Goal: Transaction & Acquisition: Purchase product/service

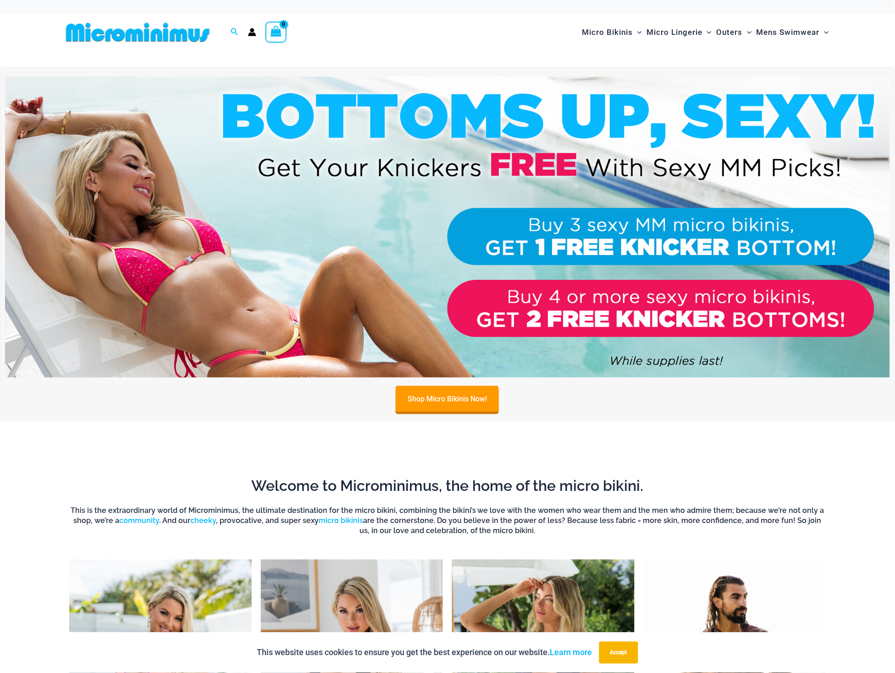
click at [631, 305] on img at bounding box center [447, 227] width 885 height 301
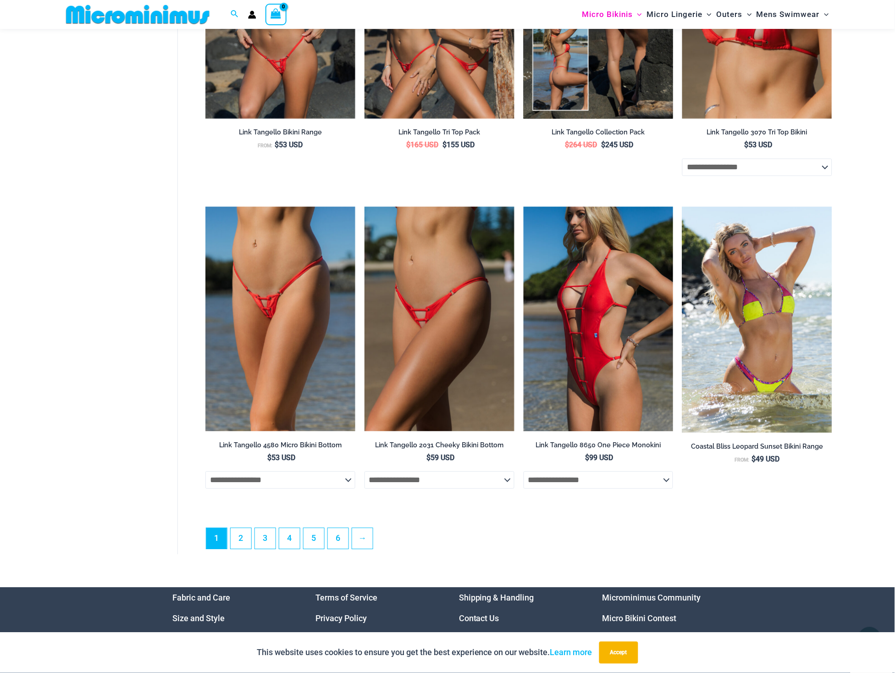
scroll to position [2340, 0]
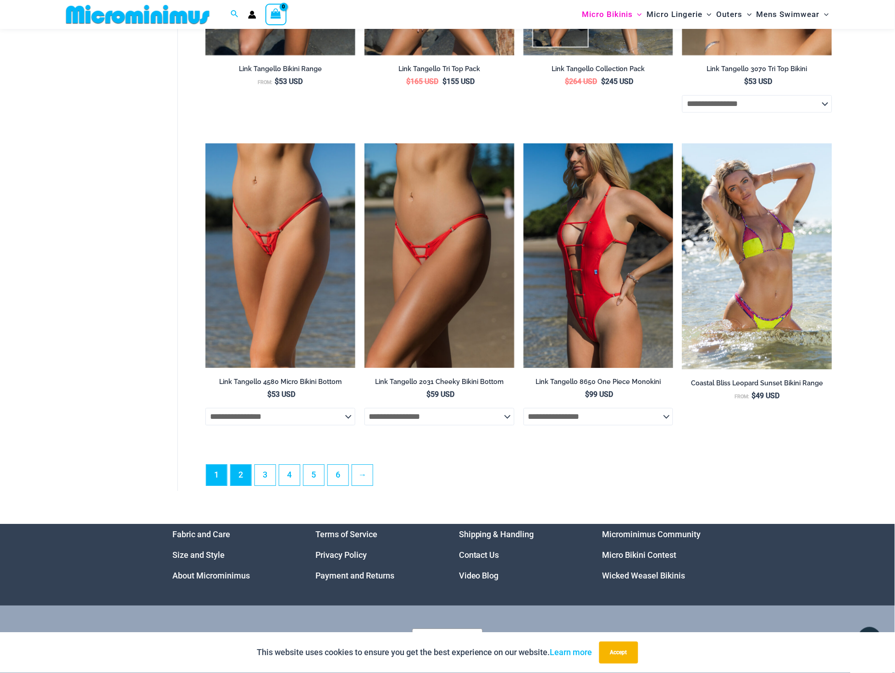
click at [243, 468] on link "2" at bounding box center [241, 475] width 21 height 21
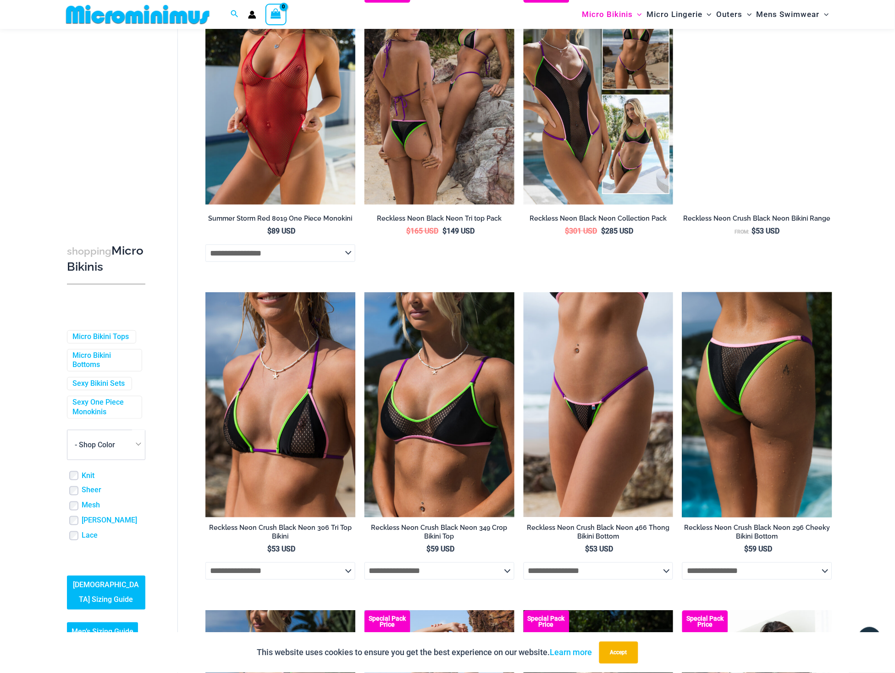
scroll to position [1087, 0]
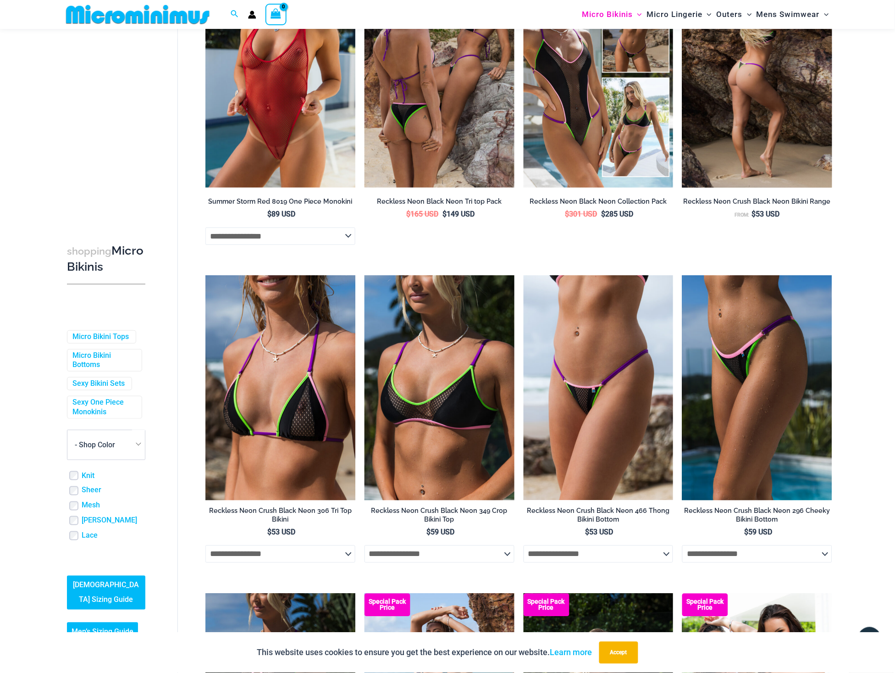
click at [748, 169] on img at bounding box center [757, 75] width 150 height 225
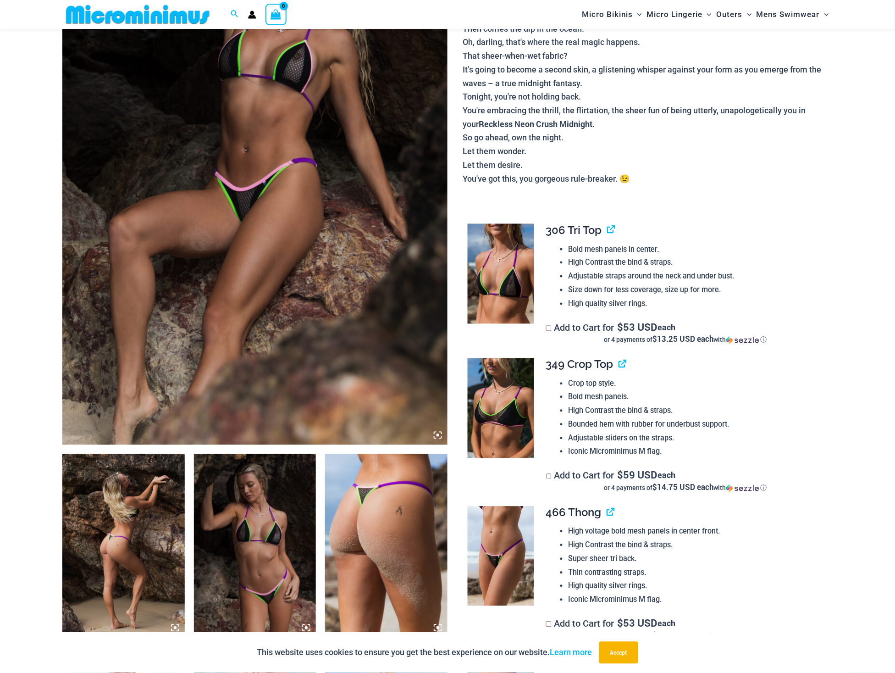
scroll to position [219, 0]
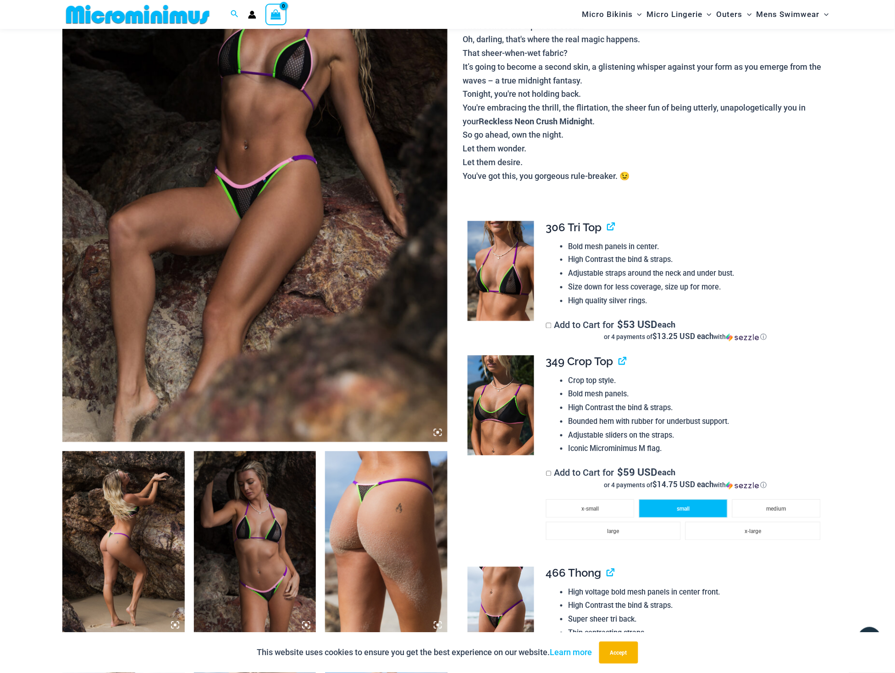
click at [695, 511] on li "small" at bounding box center [683, 508] width 88 height 18
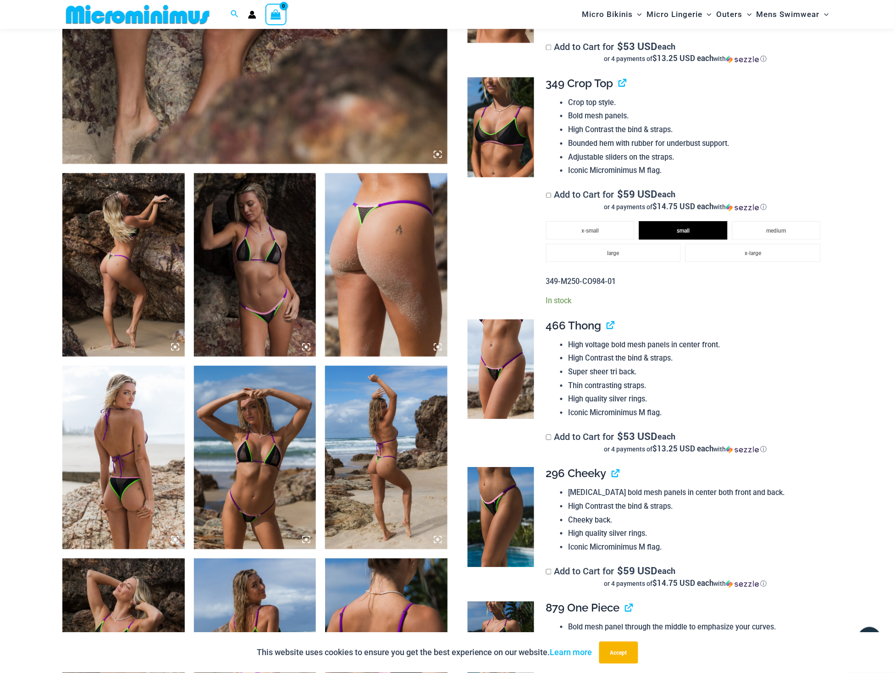
scroll to position [502, 0]
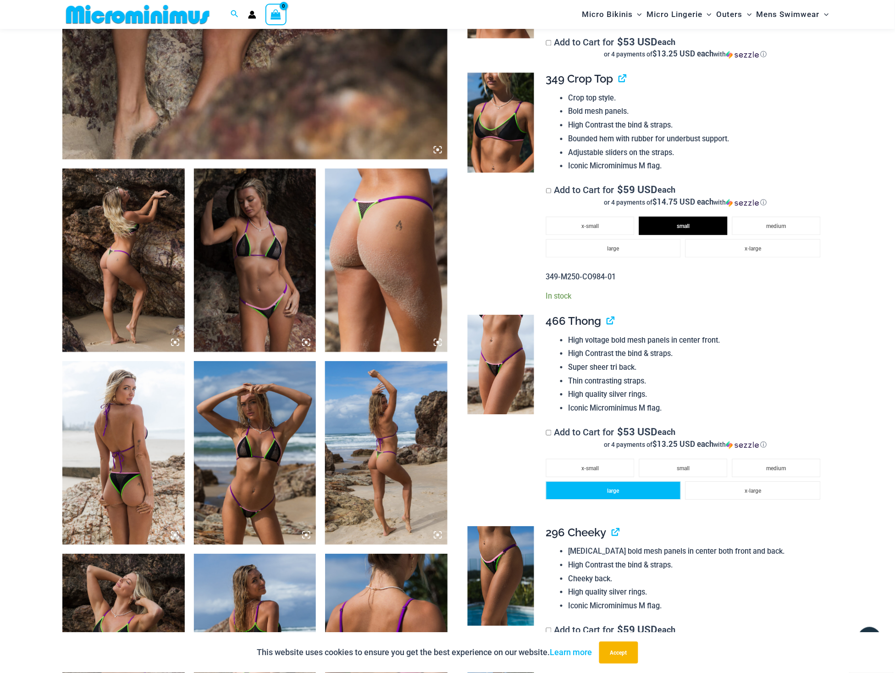
click at [649, 482] on li "large" at bounding box center [613, 490] width 135 height 18
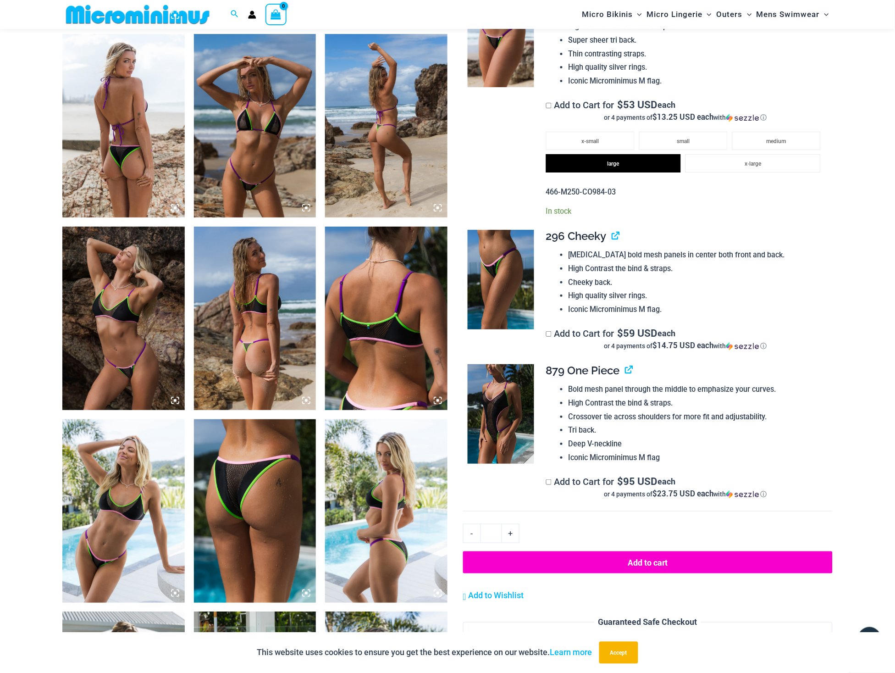
scroll to position [855, 0]
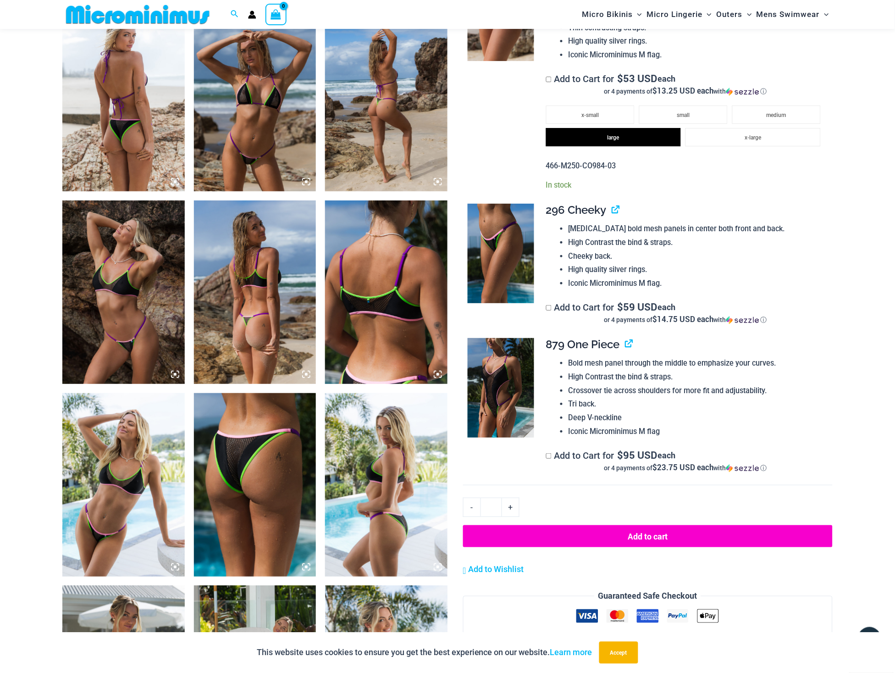
click at [623, 527] on button "Add to cart" at bounding box center [648, 536] width 370 height 22
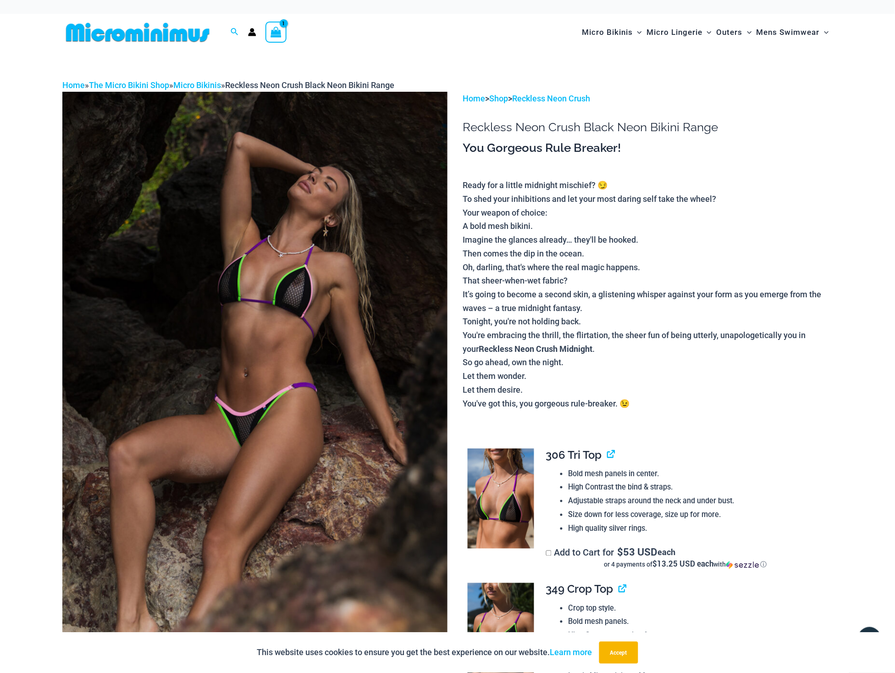
scroll to position [0, 0]
click at [194, 82] on link "Micro Bikinis" at bounding box center [197, 85] width 48 height 10
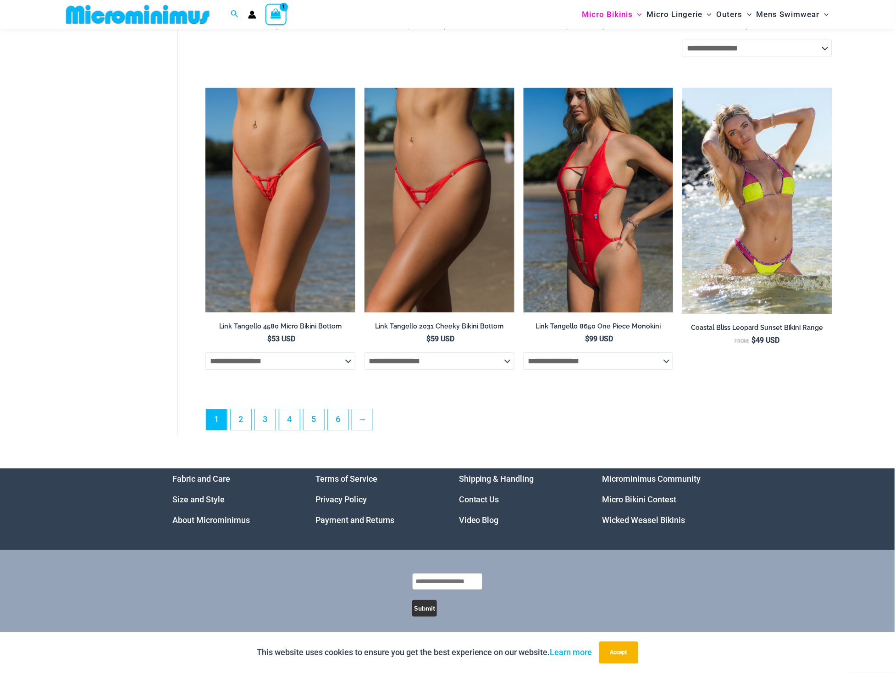
scroll to position [2395, 0]
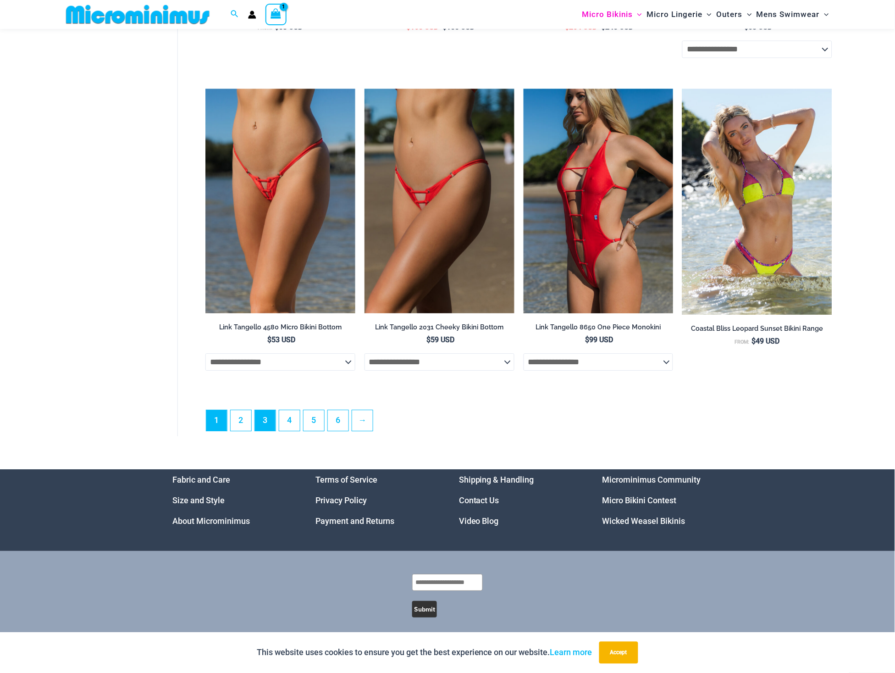
click at [264, 421] on link "3" at bounding box center [265, 420] width 21 height 21
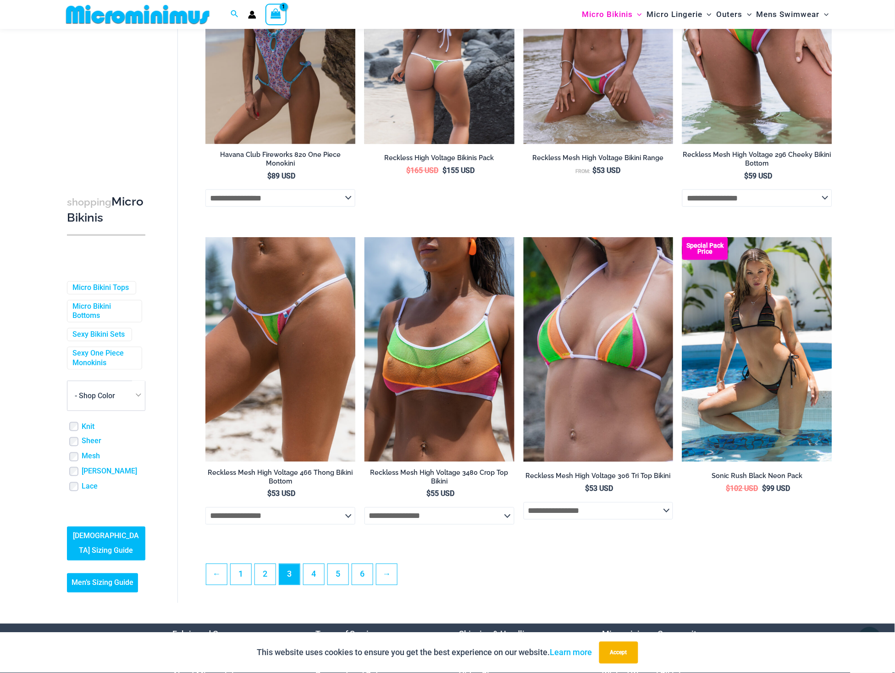
scroll to position [2129, 0]
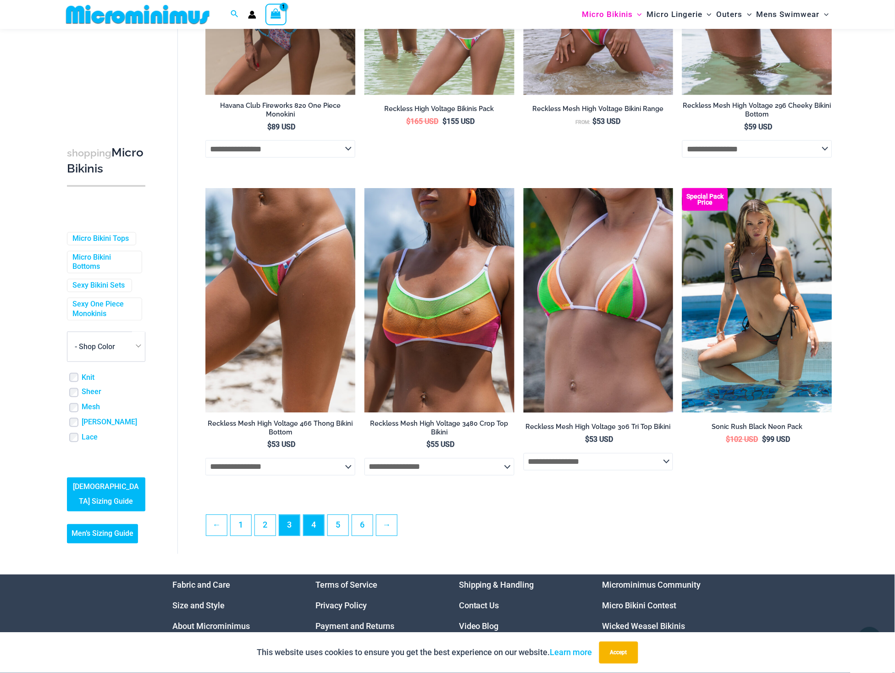
click at [320, 515] on link "4" at bounding box center [313, 525] width 21 height 21
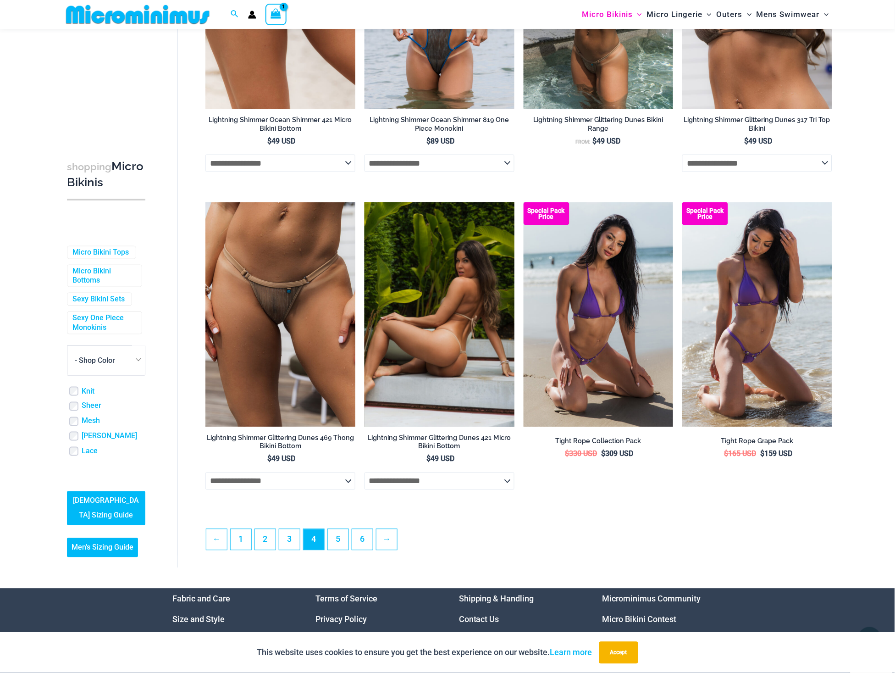
scroll to position [2100, 0]
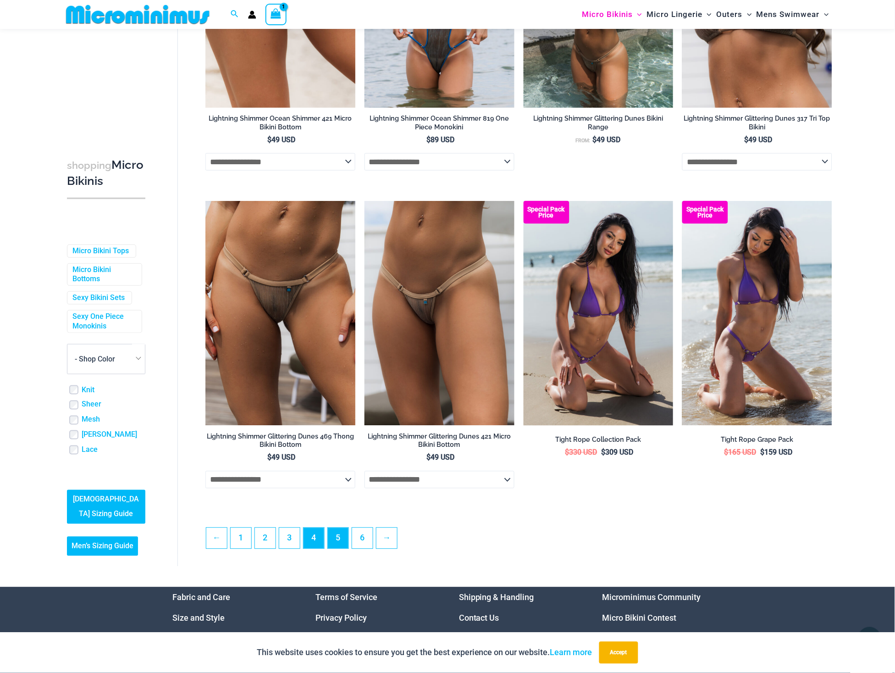
click at [346, 534] on link "5" at bounding box center [338, 538] width 21 height 21
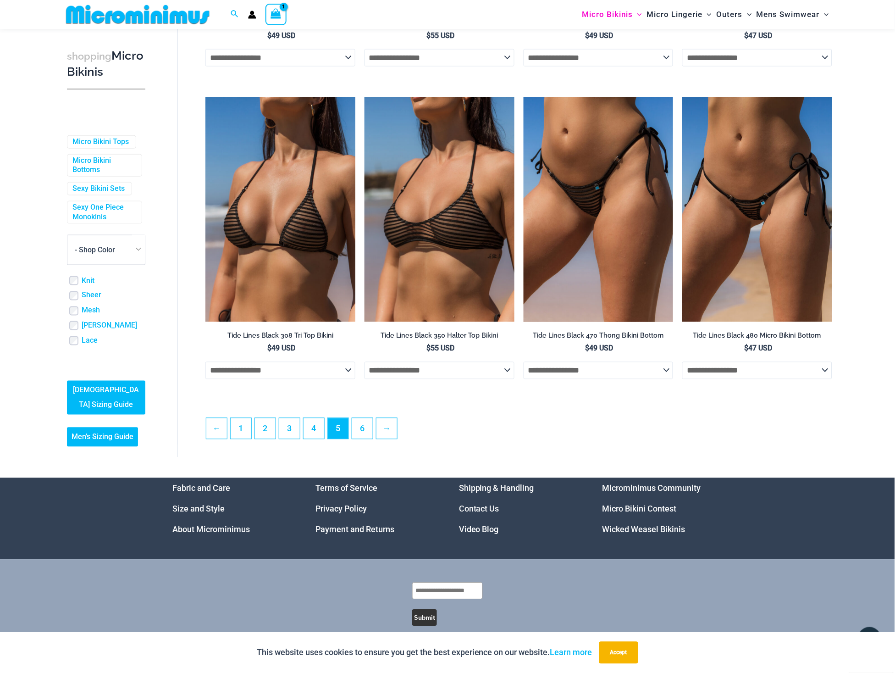
scroll to position [2187, 0]
click at [359, 419] on link "6" at bounding box center [362, 429] width 21 height 21
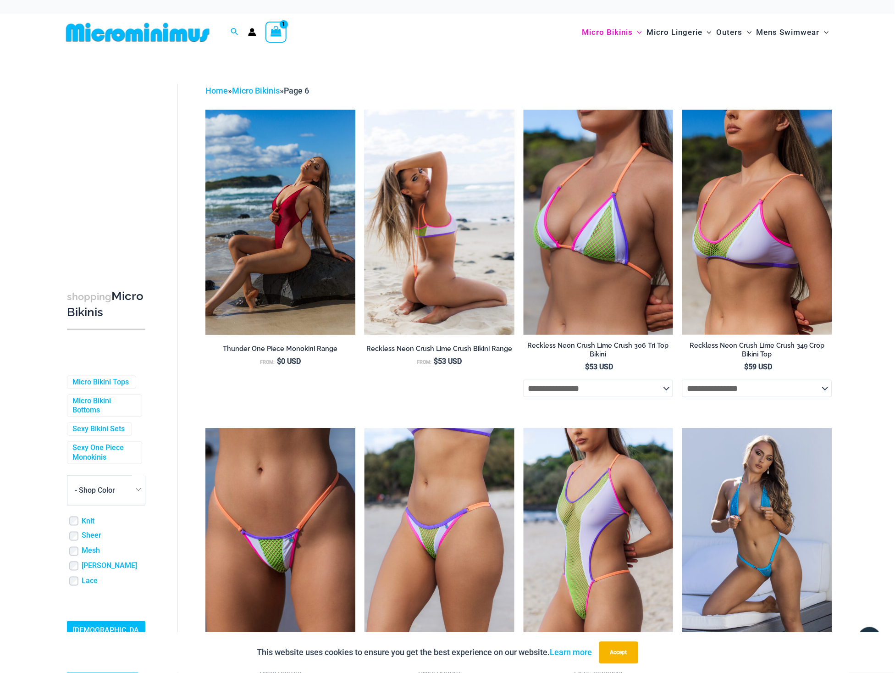
click at [442, 254] on img at bounding box center [439, 222] width 150 height 225
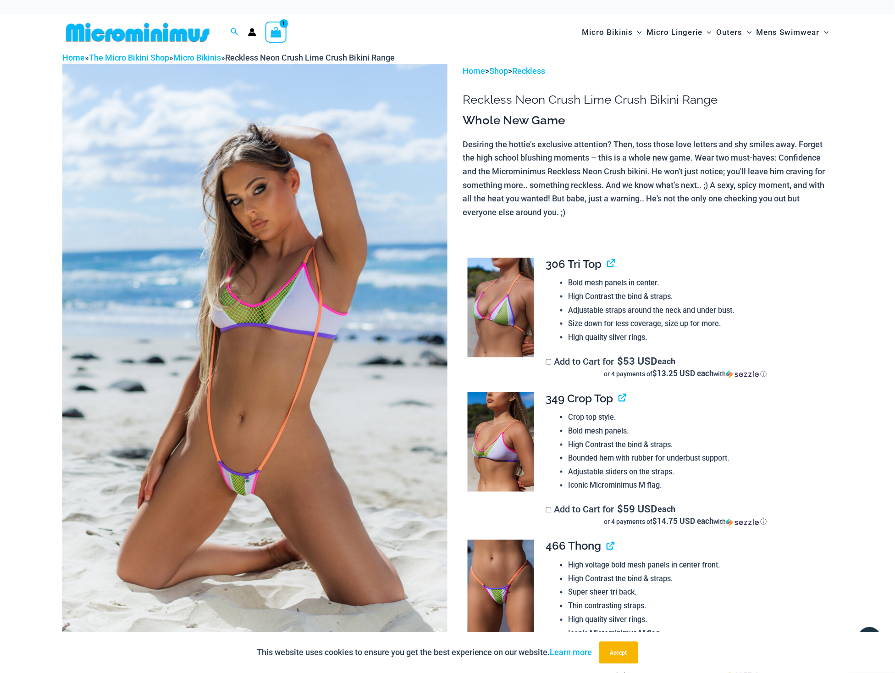
click at [144, 23] on img at bounding box center [137, 32] width 151 height 21
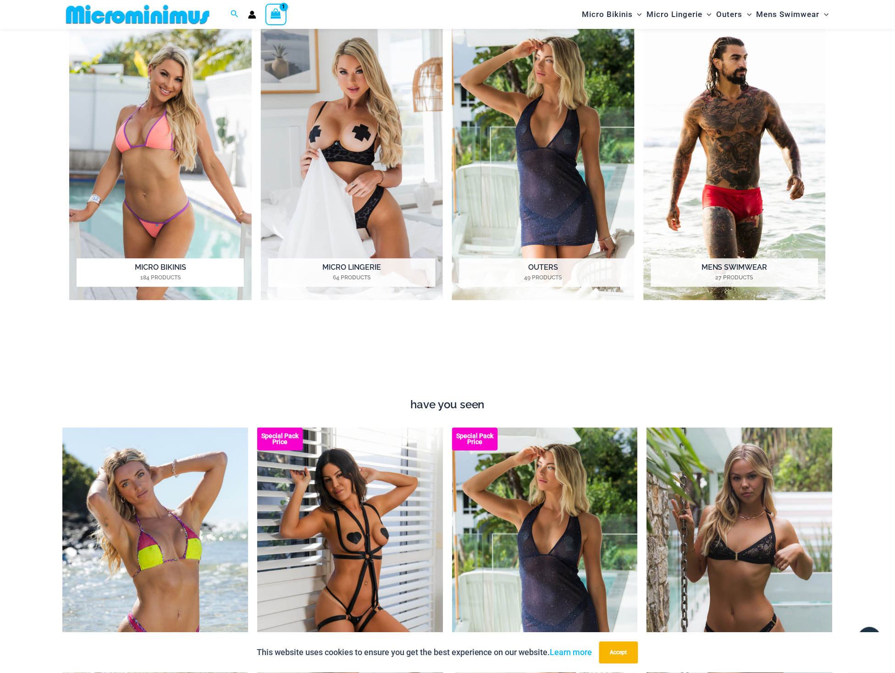
scroll to position [534, 0]
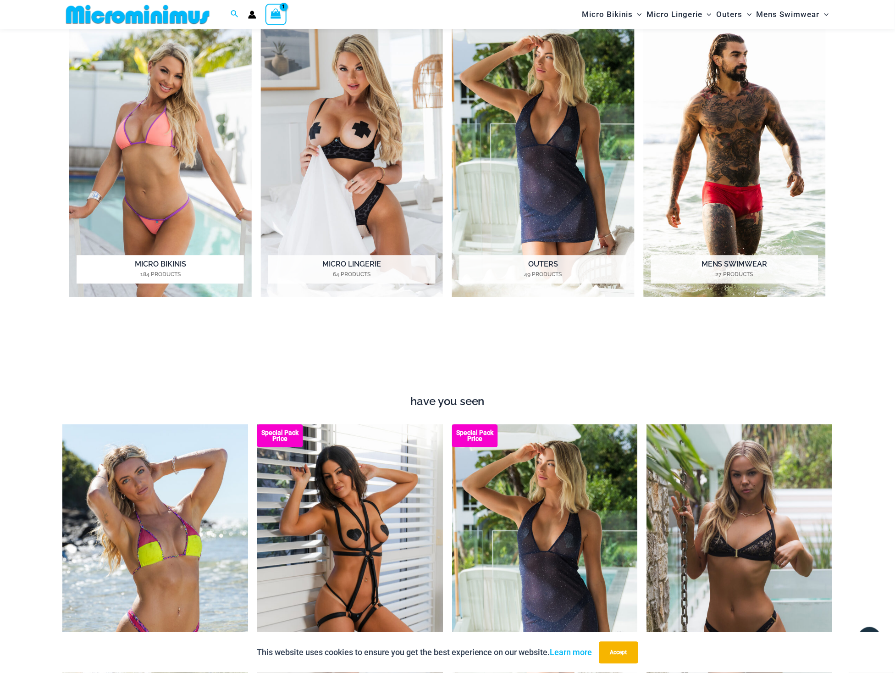
click at [176, 264] on h2 "Micro Bikinis 184 Products" at bounding box center [160, 269] width 167 height 28
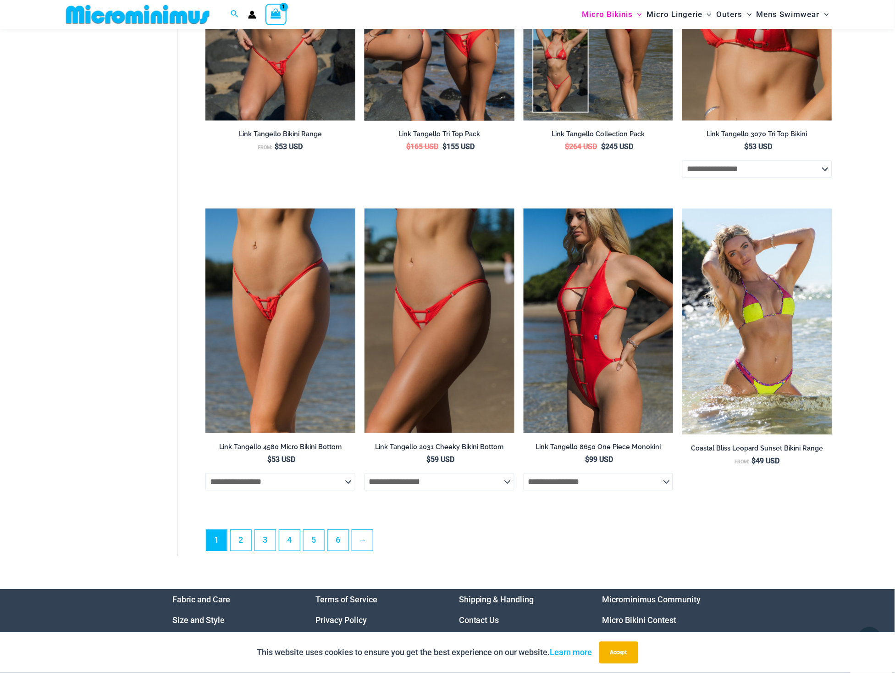
scroll to position [2286, 0]
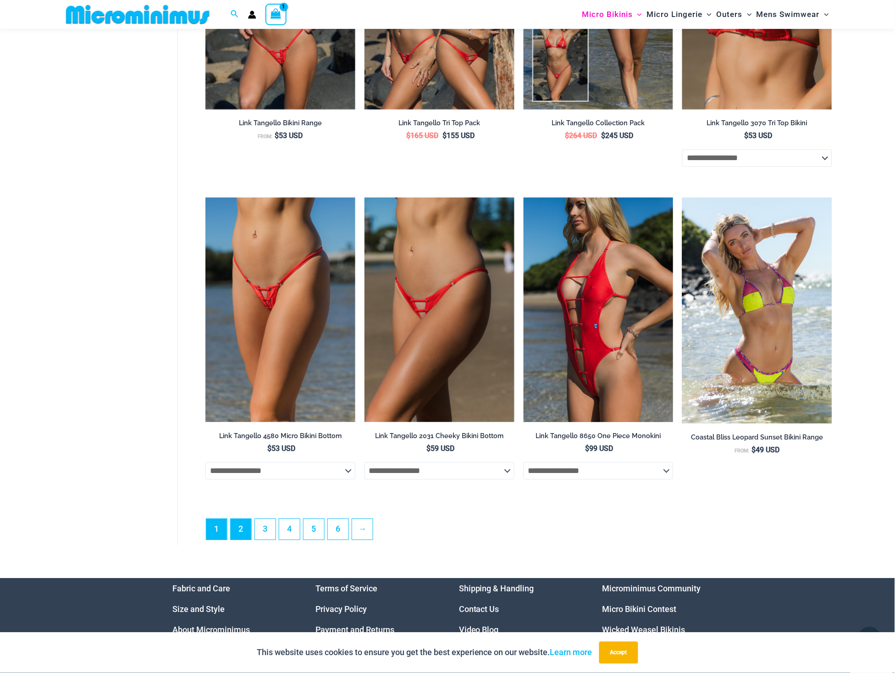
click at [237, 523] on link "2" at bounding box center [241, 529] width 21 height 21
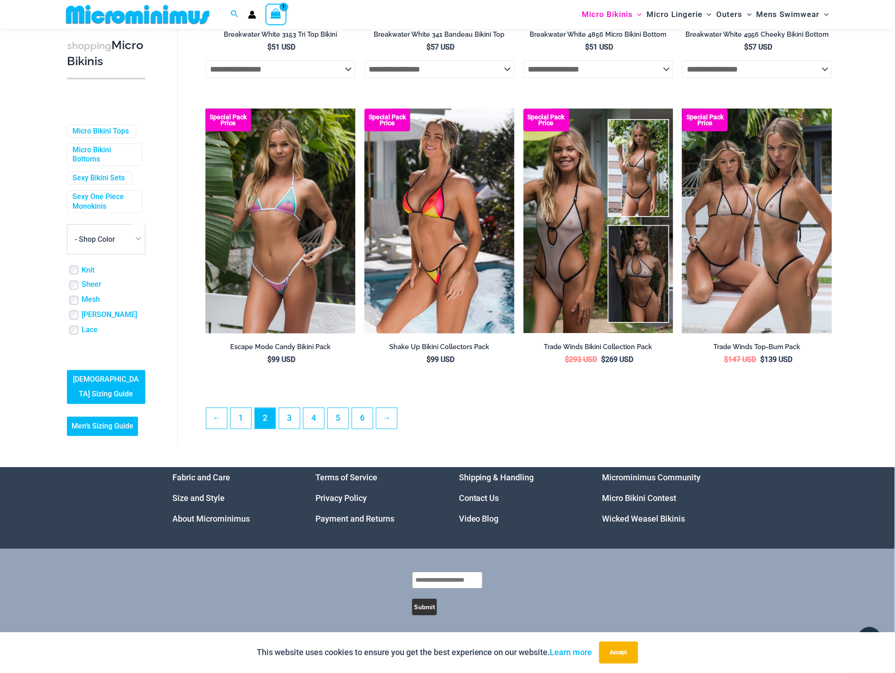
scroll to position [2202, 0]
click at [292, 411] on link "3" at bounding box center [289, 418] width 21 height 21
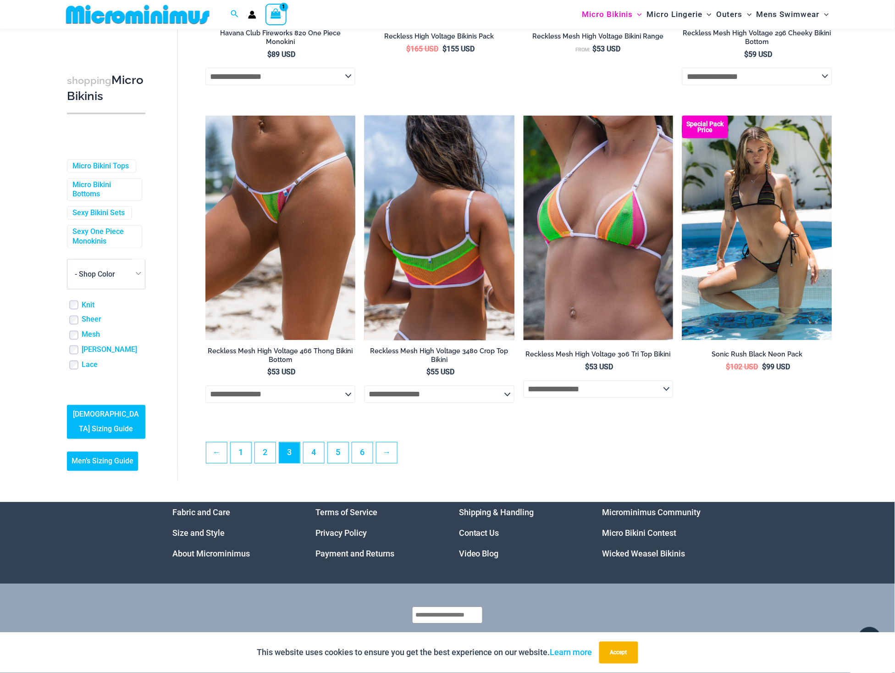
scroll to position [2215, 0]
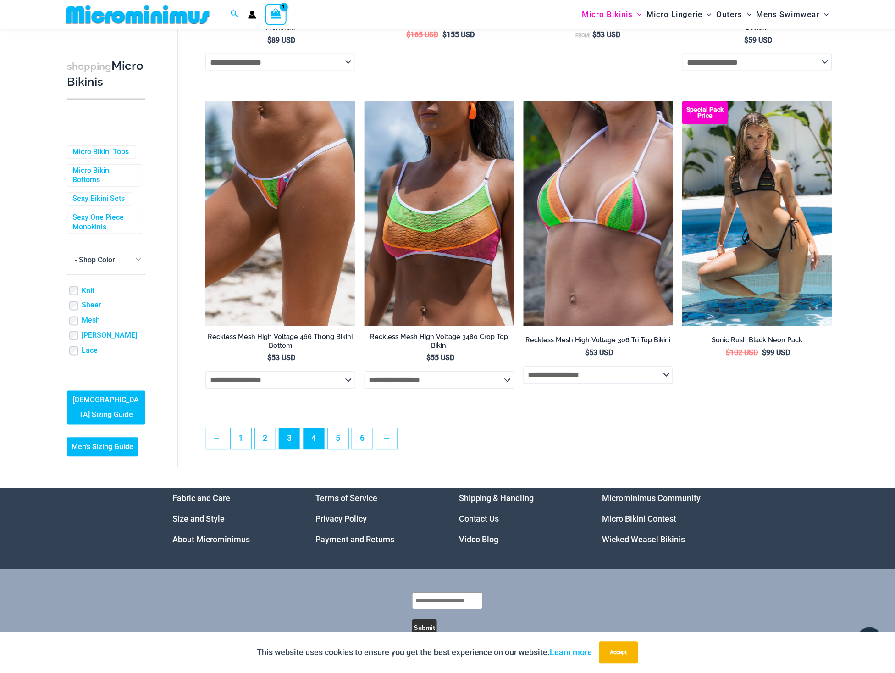
click at [320, 428] on link "4" at bounding box center [313, 438] width 21 height 21
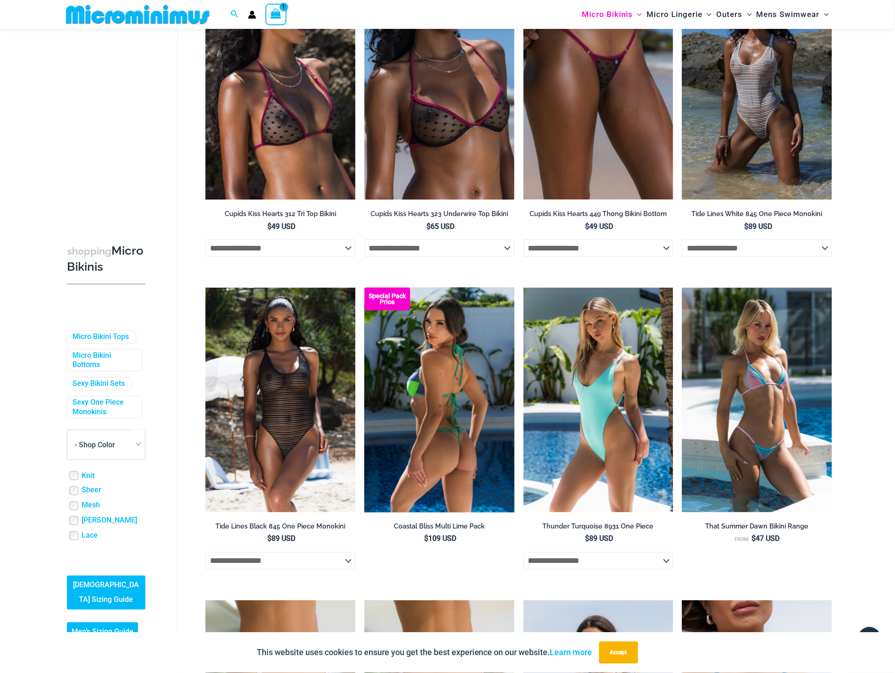
scroll to position [948, 0]
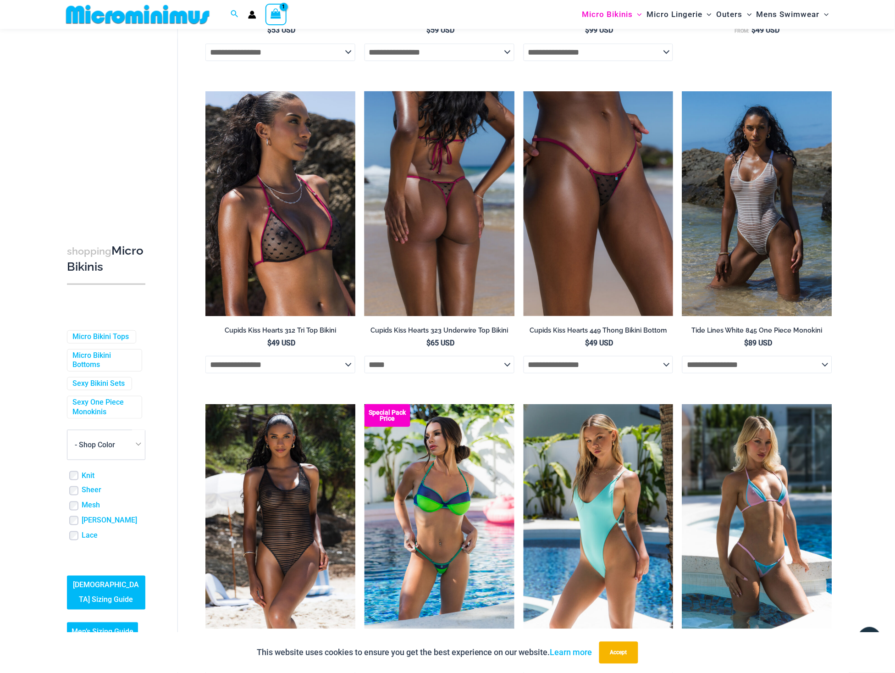
select select "*****"
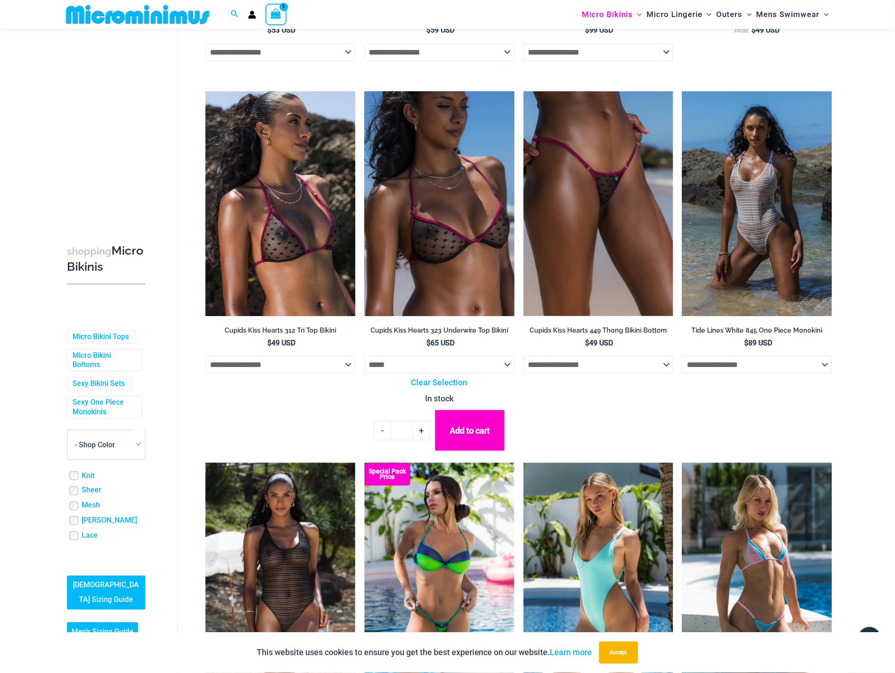
click at [463, 418] on button "Add to cart" at bounding box center [470, 430] width 70 height 41
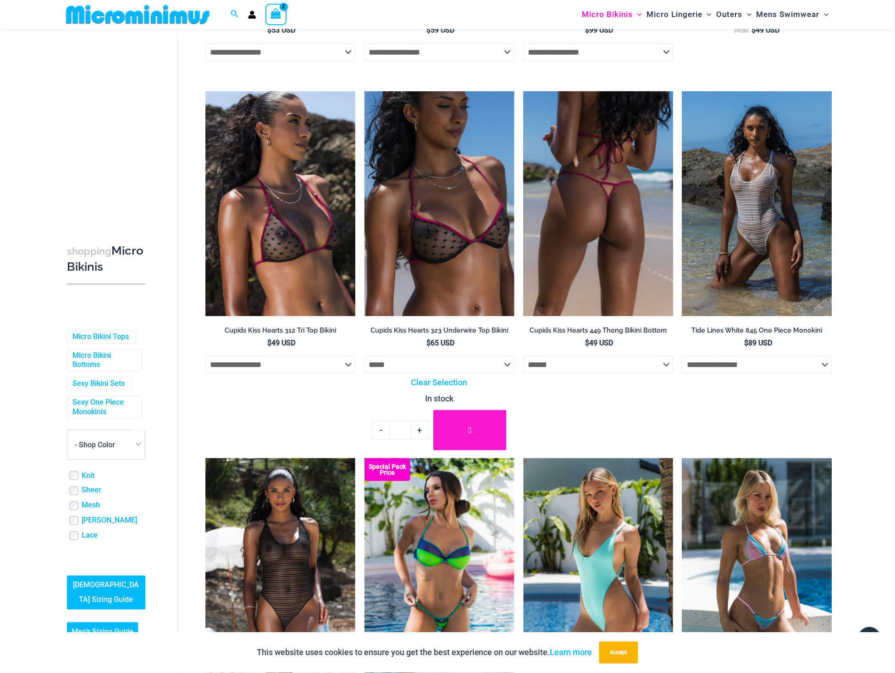
select select "******"
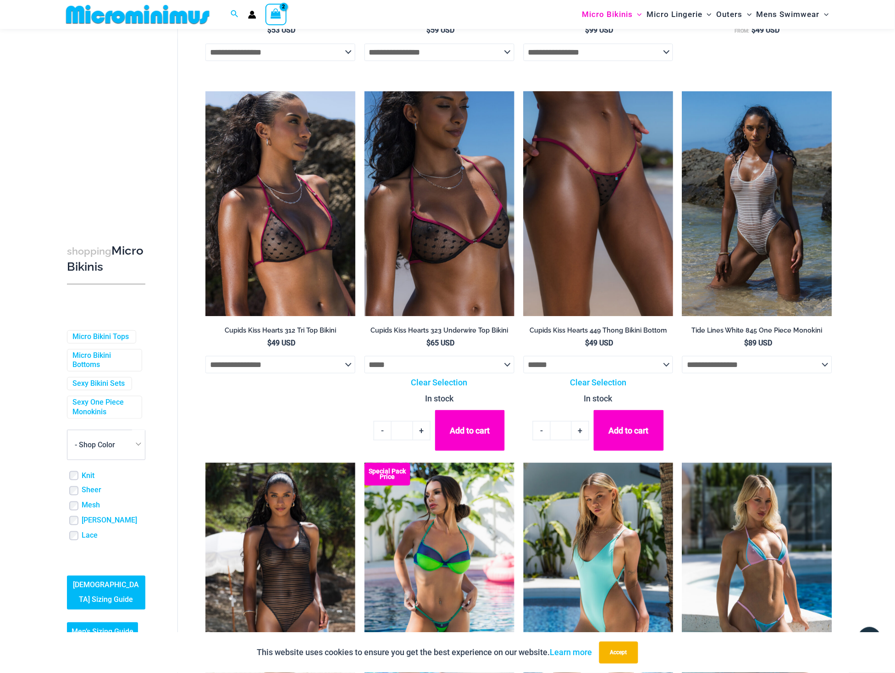
click at [621, 423] on button "Add to cart" at bounding box center [629, 430] width 70 height 41
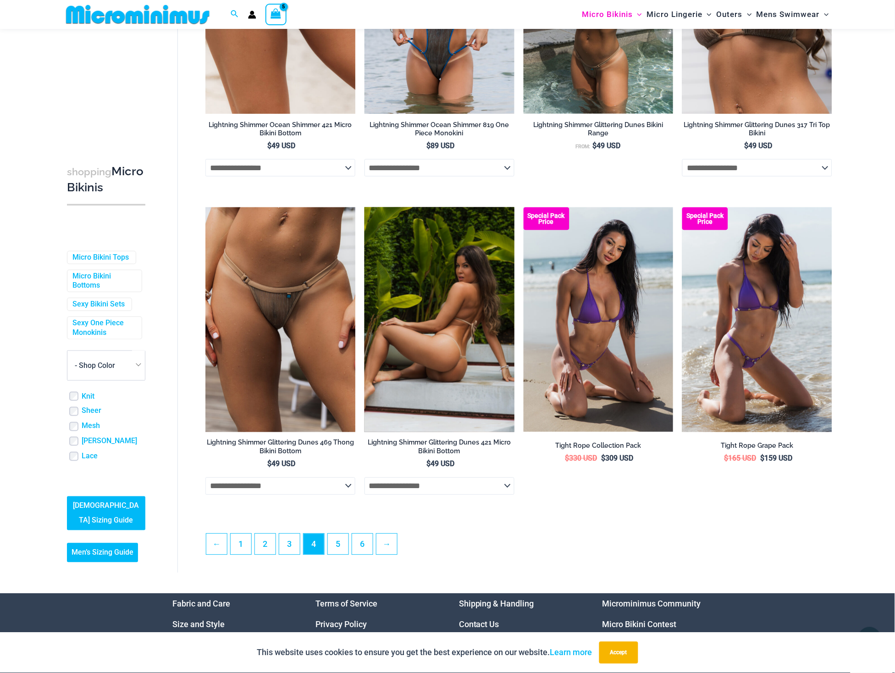
scroll to position [2173, 0]
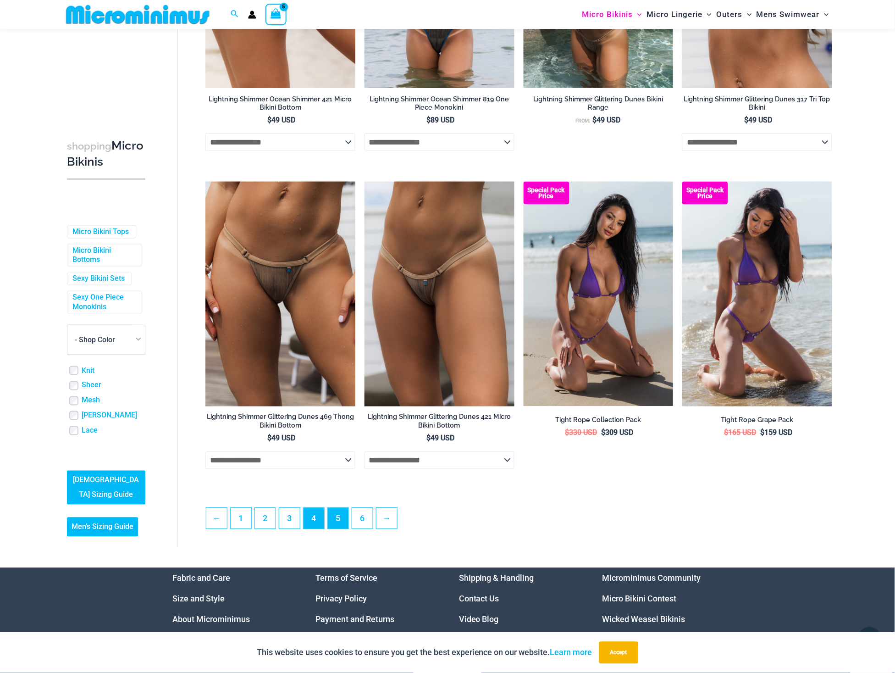
click at [340, 511] on link "5" at bounding box center [338, 518] width 21 height 21
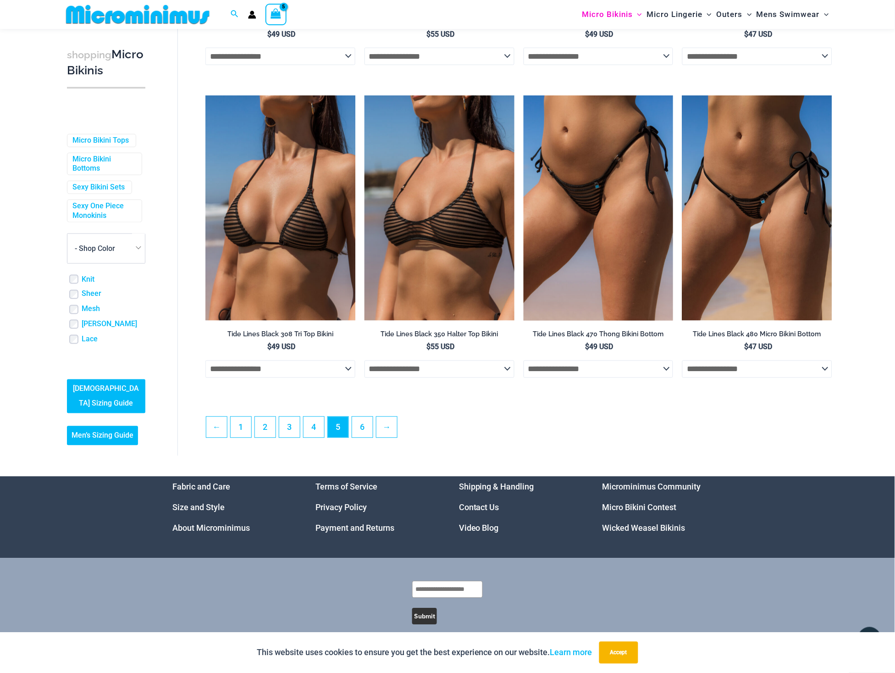
scroll to position [2187, 0]
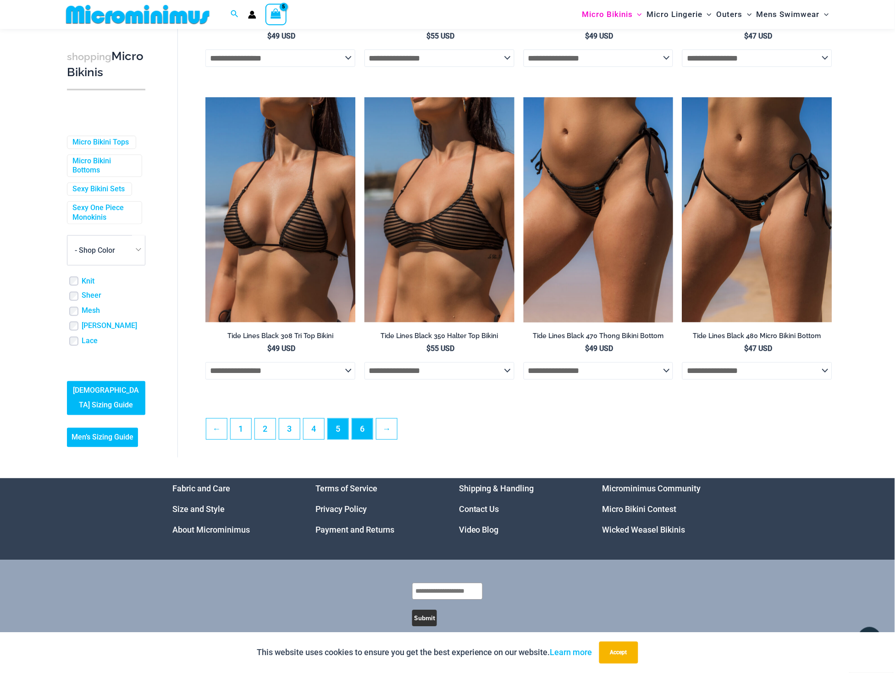
click at [364, 419] on link "6" at bounding box center [362, 429] width 21 height 21
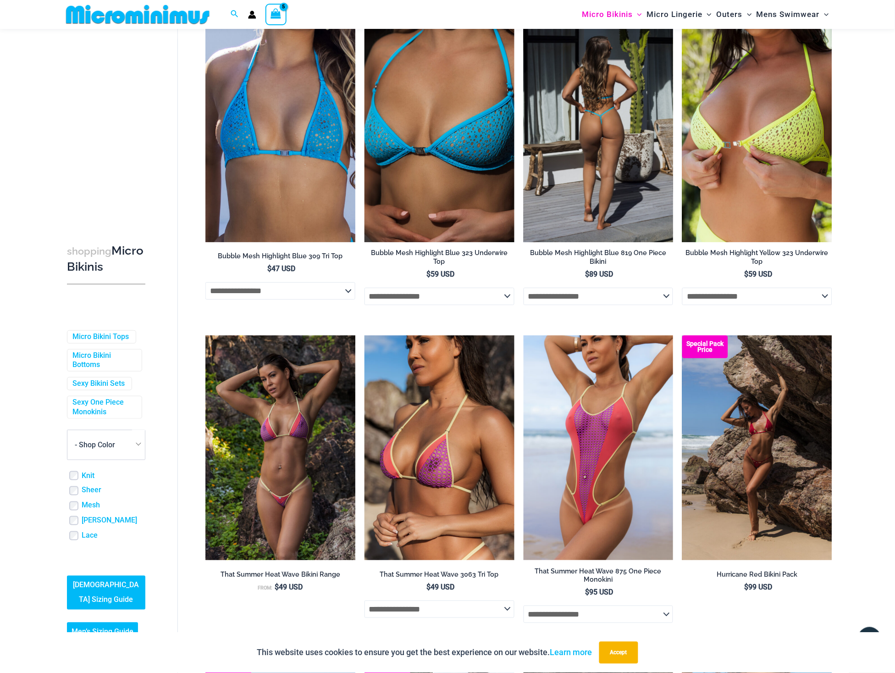
scroll to position [723, 0]
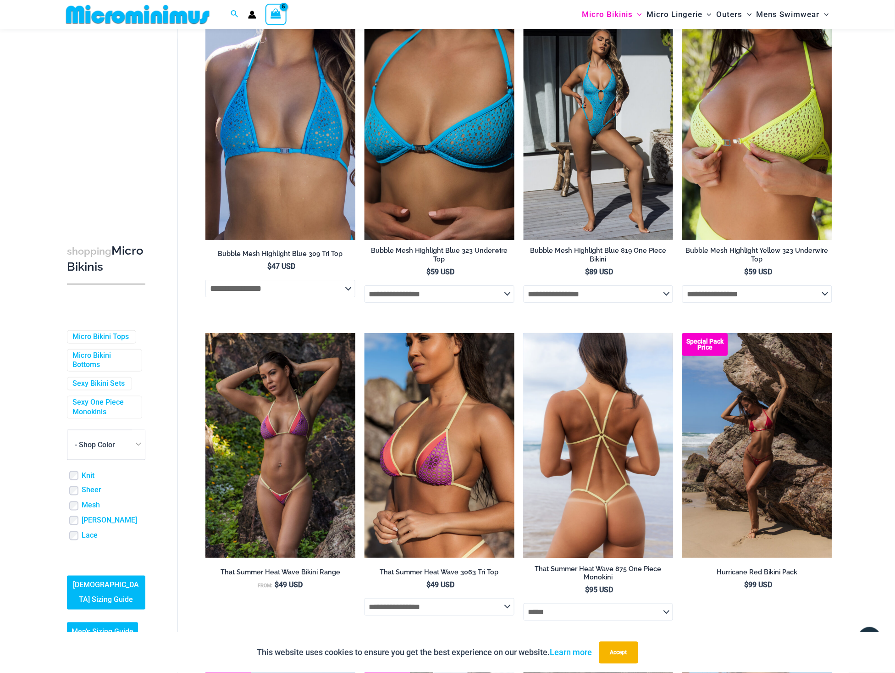
select select "*****"
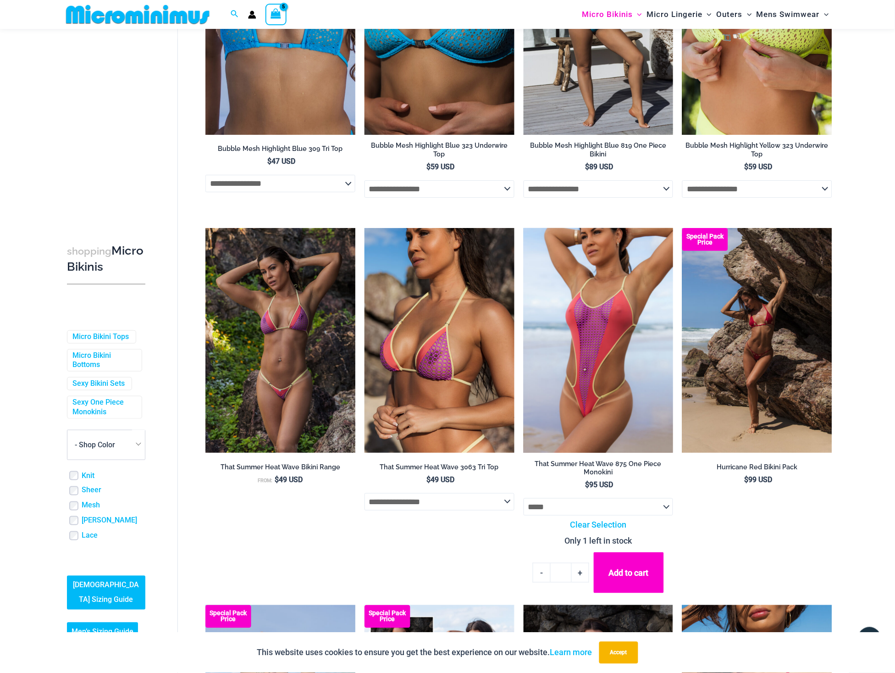
scroll to position [853, 0]
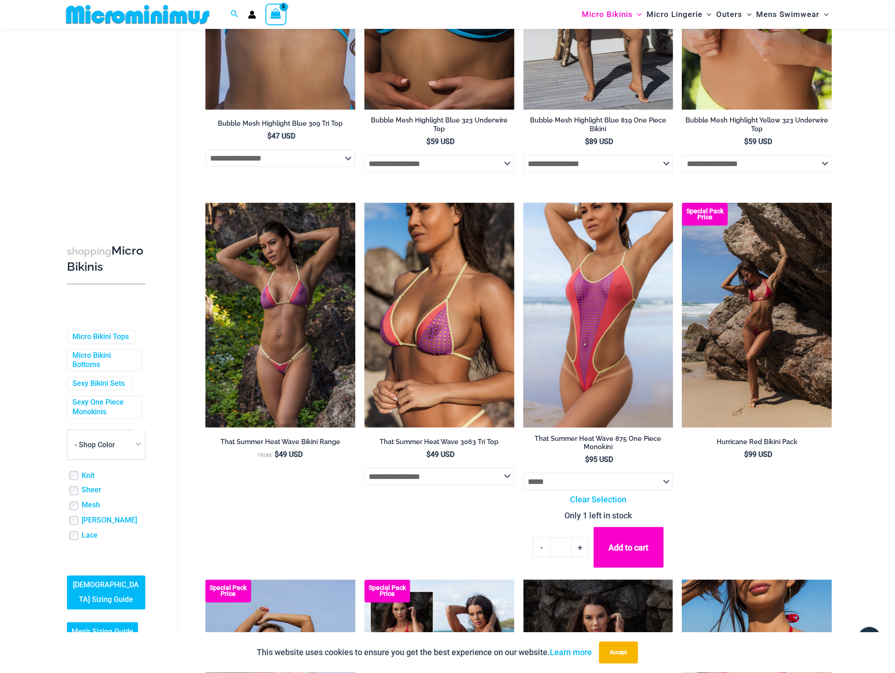
click at [627, 535] on button "Add to cart" at bounding box center [629, 547] width 70 height 41
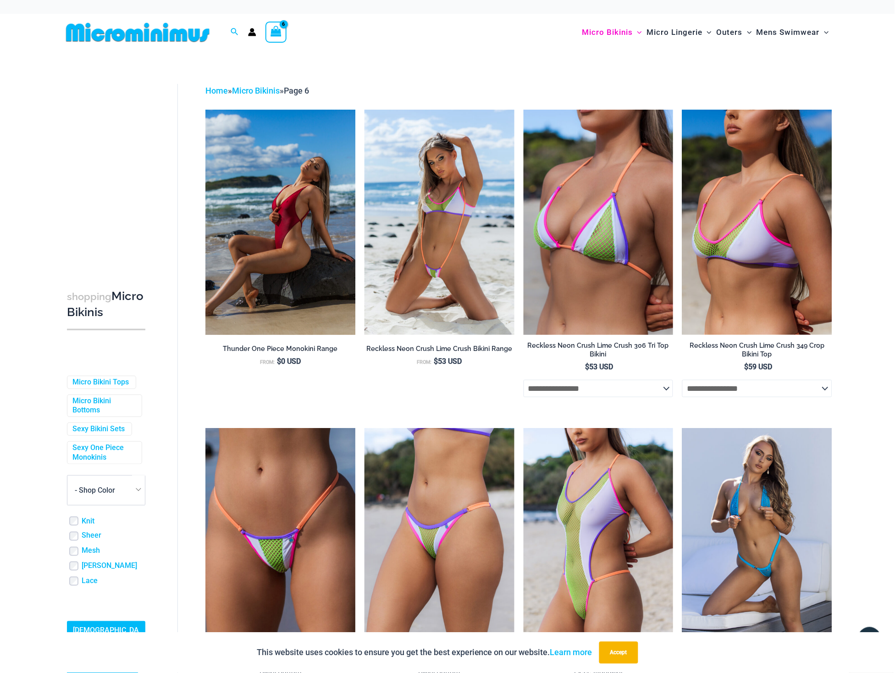
scroll to position [0, 0]
click at [276, 35] on icon "View Shopping Cart, 6 items" at bounding box center [276, 31] width 11 height 11
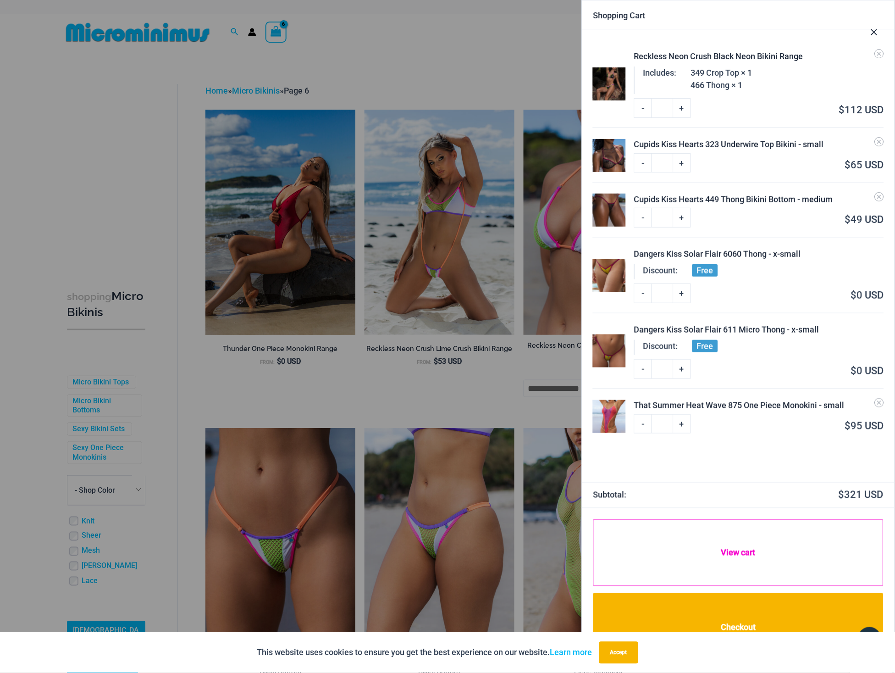
click at [662, 547] on link "View cart" at bounding box center [738, 552] width 290 height 67
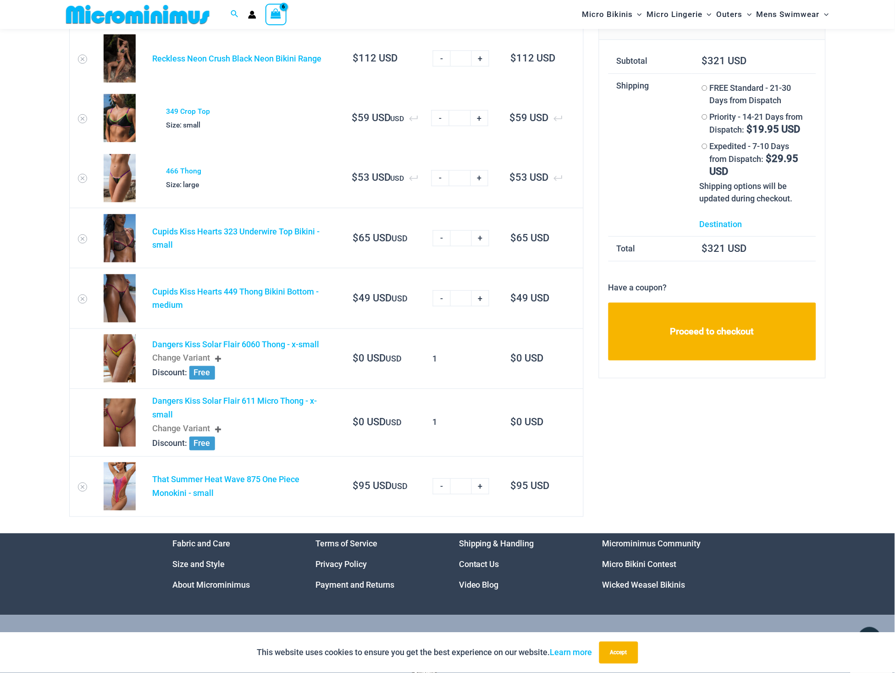
scroll to position [106, 0]
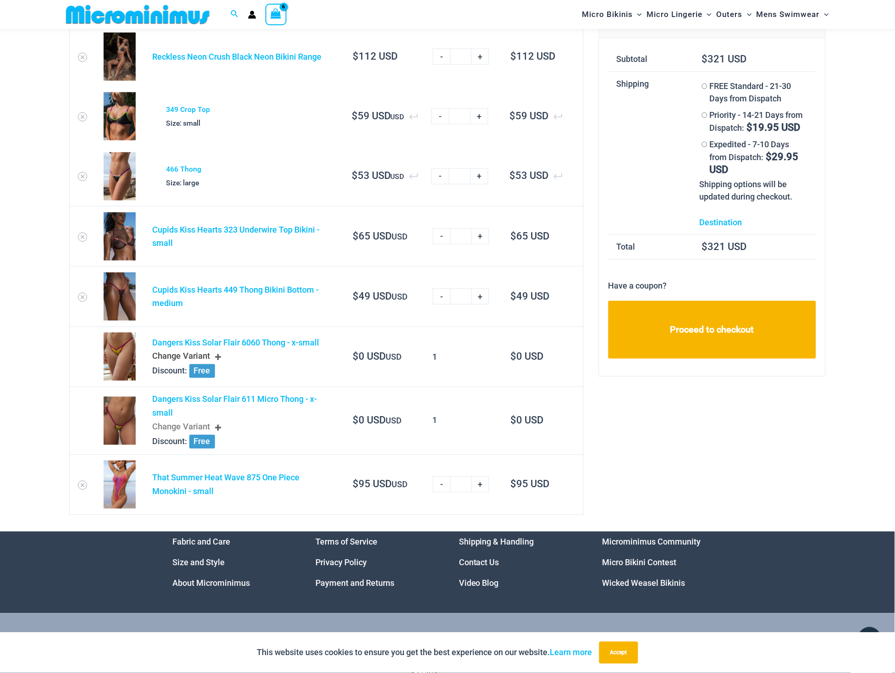
click at [192, 355] on div "Change Variant" at bounding box center [243, 356] width 182 height 15
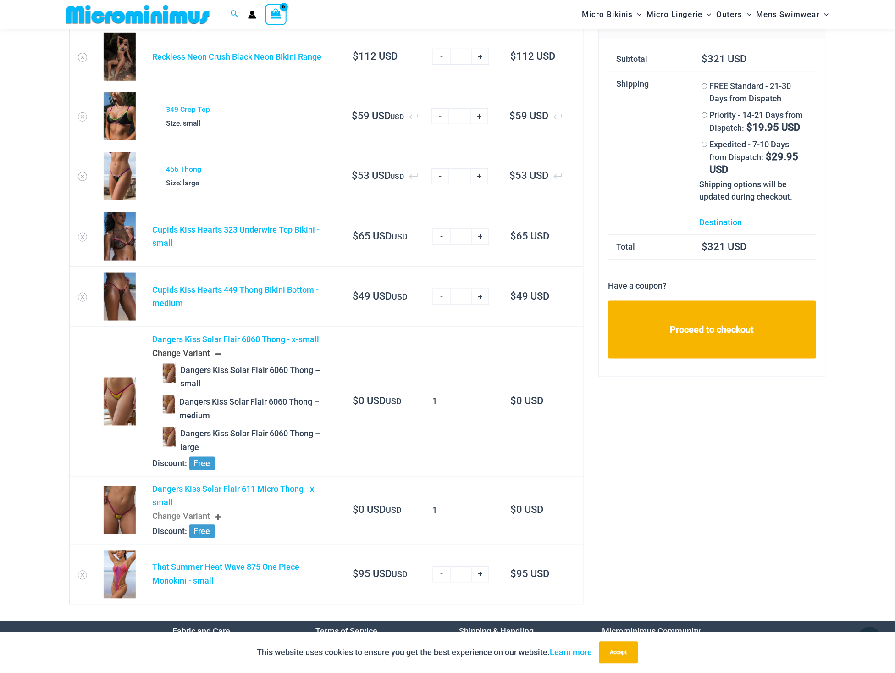
click at [204, 433] on span "Dangers Kiss Solar Flair 6060 Thong – large" at bounding box center [250, 440] width 148 height 27
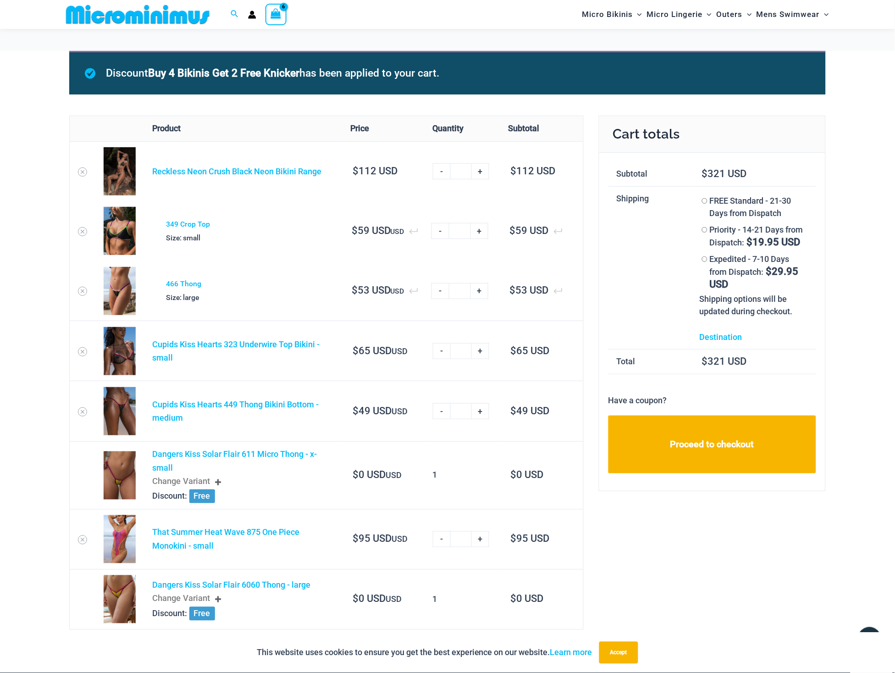
scroll to position [69, 0]
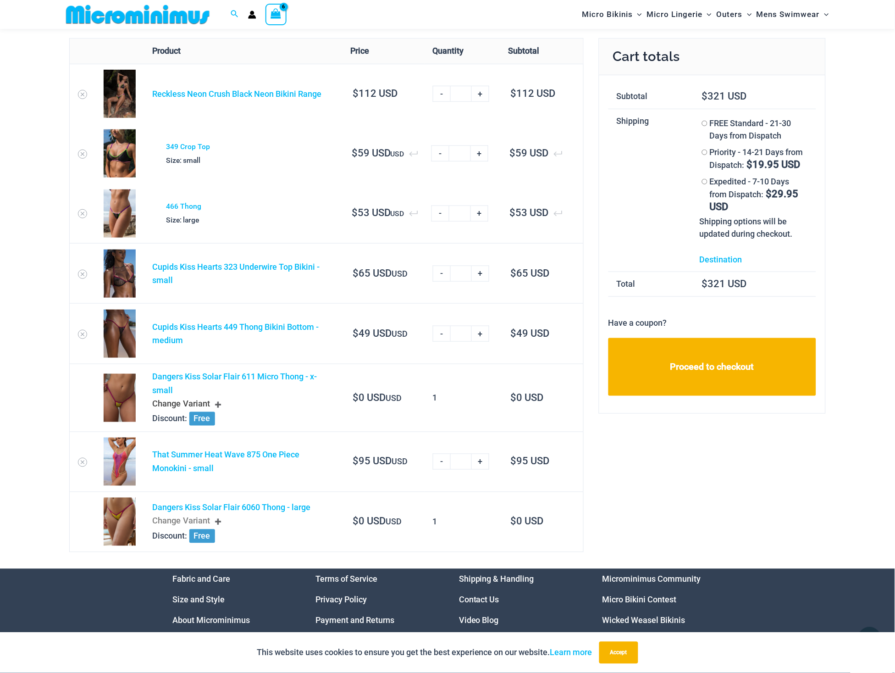
click at [201, 399] on div "Change Variant" at bounding box center [243, 404] width 182 height 15
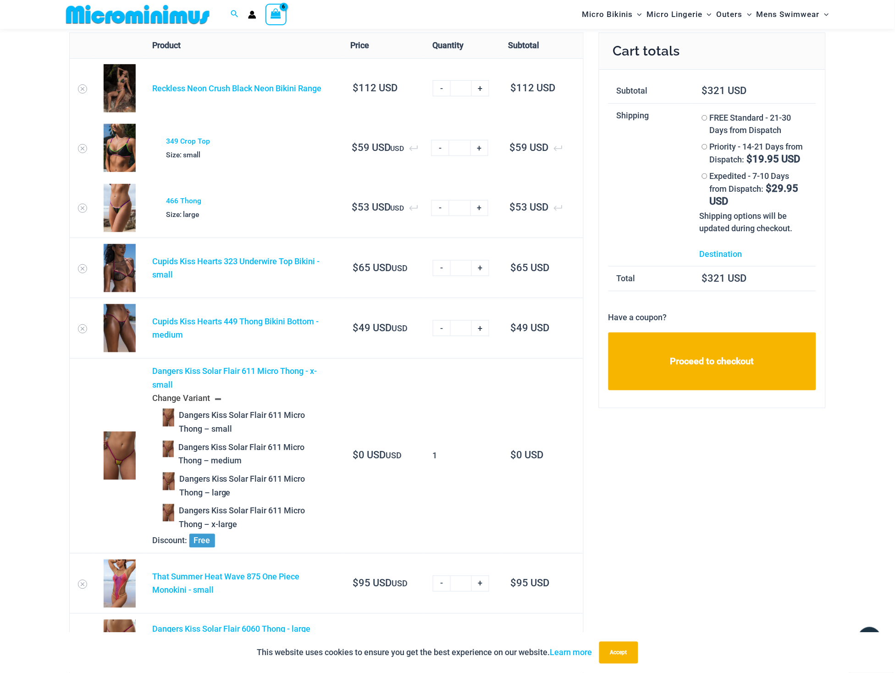
scroll to position [75, 0]
click at [231, 474] on span "Dangers Kiss Solar Flair 611 Micro Thong – large" at bounding box center [249, 485] width 149 height 27
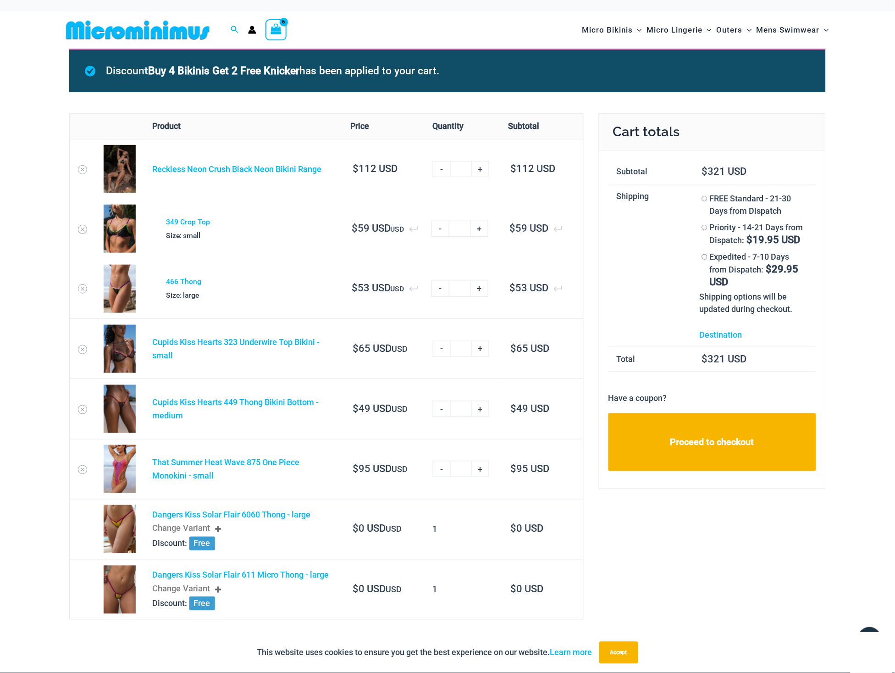
scroll to position [0, 0]
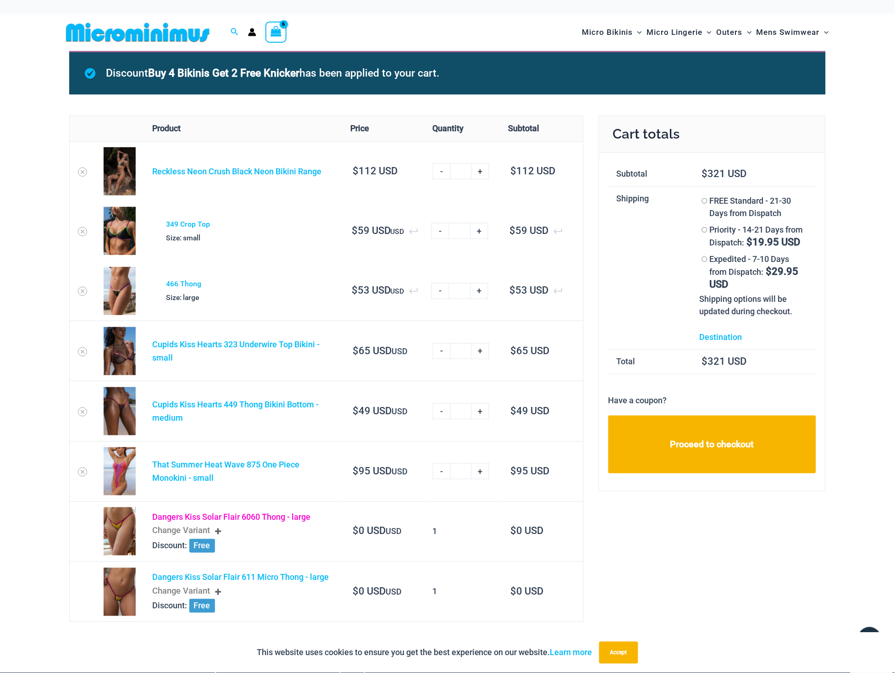
click at [169, 517] on link "Dangers Kiss Solar Flair 6060 Thong - large" at bounding box center [231, 517] width 158 height 10
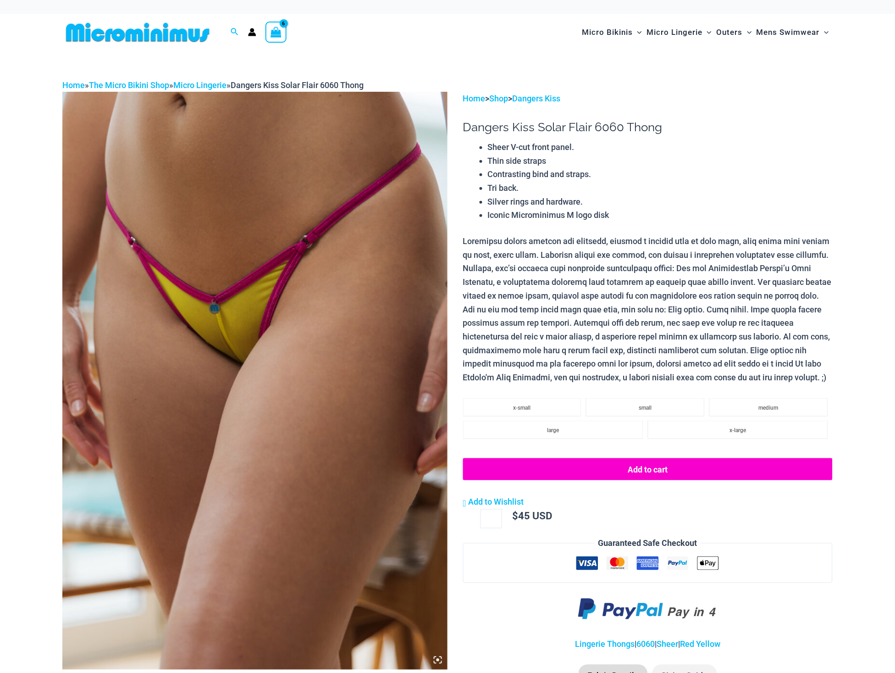
select select
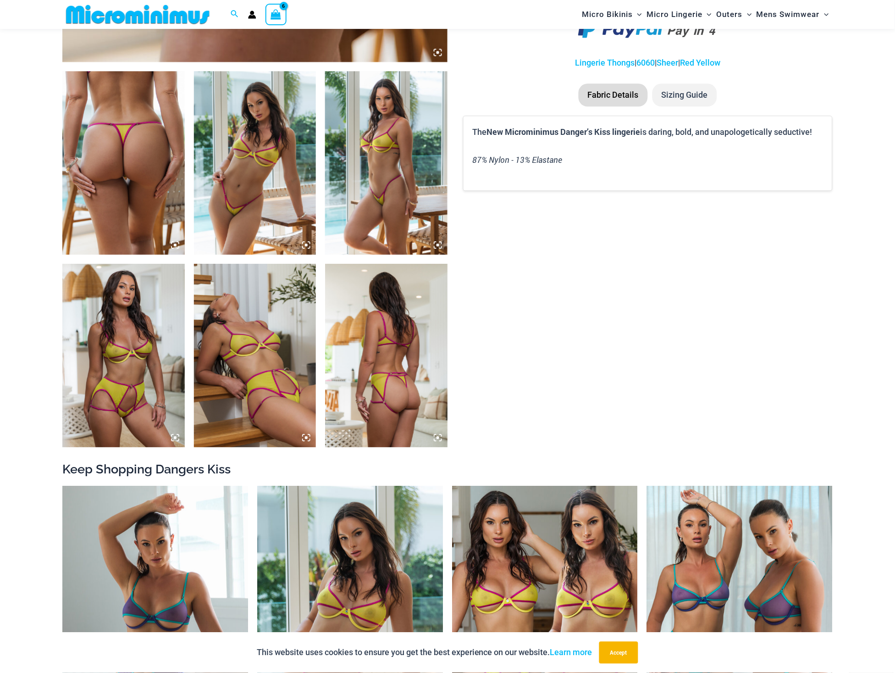
scroll to position [600, 0]
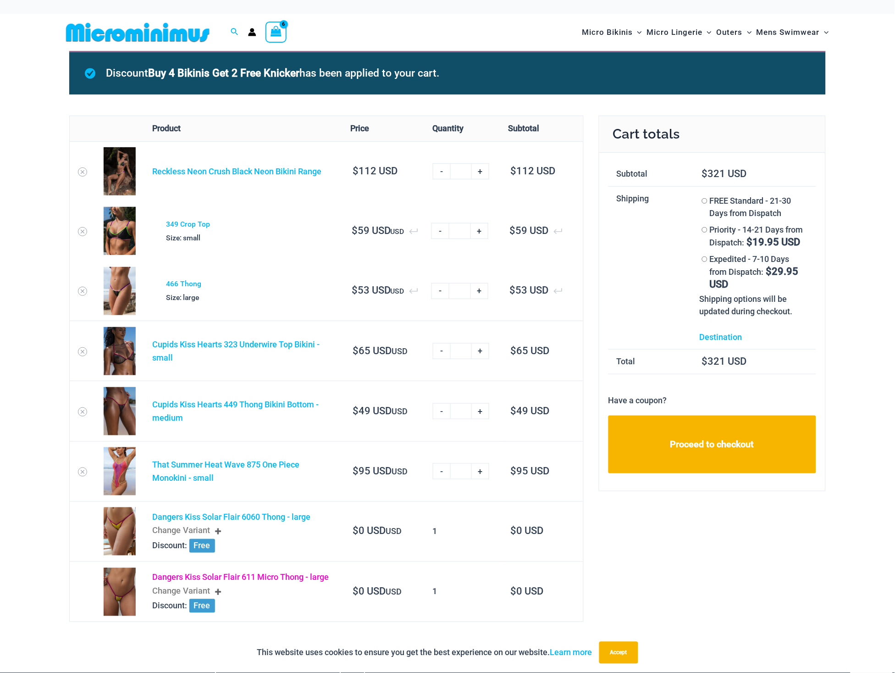
click at [230, 579] on link "Dangers Kiss Solar Flair 611 Micro Thong - large" at bounding box center [240, 577] width 177 height 10
